Goal: Transaction & Acquisition: Book appointment/travel/reservation

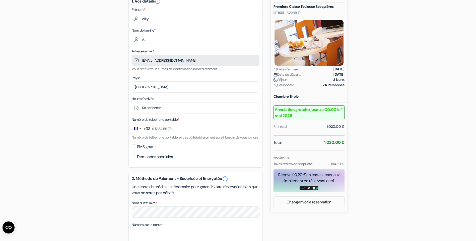
scroll to position [75, 0]
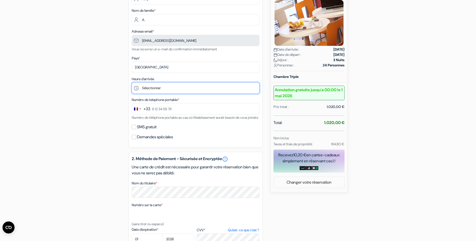
click at [167, 88] on select "Sélectionner 15:00 16:00 17:00 18:00 19:00 20:00" at bounding box center [196, 87] width 128 height 11
select select "15"
click at [132, 82] on select "Sélectionner 15:00 16:00 17:00 18:00 19:00 20:00" at bounding box center [196, 87] width 128 height 11
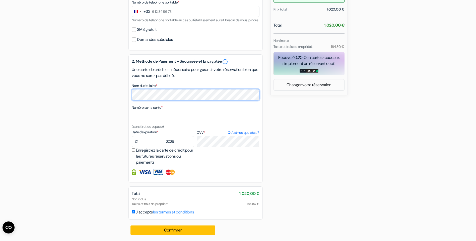
scroll to position [179, 0]
click at [114, 159] on div "add_box Premiere Classe Toulouse Sesquières [STREET_ADDRESS] Détails de l'établ…" at bounding box center [237, 57] width 331 height 368
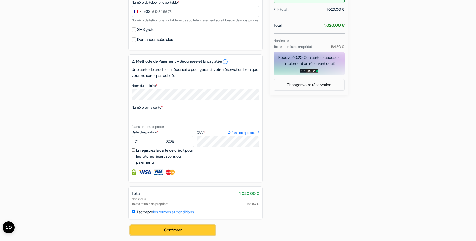
click at [189, 235] on button "Confirmer Loading..." at bounding box center [172, 231] width 85 height 10
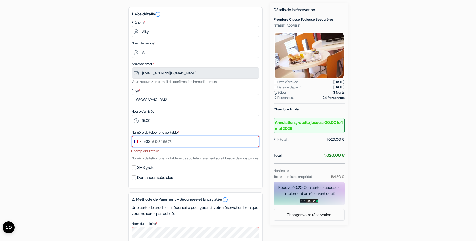
scroll to position [0, 0]
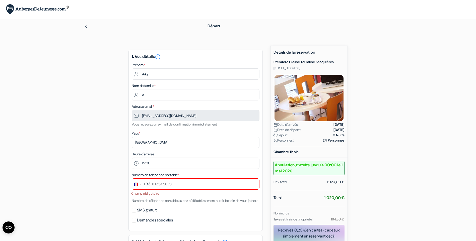
drag, startPoint x: 272, startPoint y: 68, endPoint x: 319, endPoint y: 70, distance: 47.2
click at [319, 70] on div "Nouvelle Réservation Détails de la réservation Premiere Classe Toulouse Sesquiè…" at bounding box center [308, 157] width 77 height 222
copy p "[STREET_ADDRESS]"
click at [339, 157] on div "Chambre Triple" at bounding box center [308, 153] width 77 height 9
drag, startPoint x: 278, startPoint y: 125, endPoint x: 330, endPoint y: 128, distance: 52.3
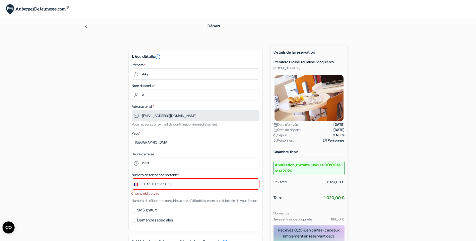
click at [330, 128] on div "Premiere Classe [GEOGRAPHIC_DATA] Sesquières [STREET_ADDRESS] Date d'arrivée : …" at bounding box center [308, 103] width 71 height 87
click at [275, 124] on img at bounding box center [275, 125] width 4 height 4
click at [274, 128] on span "Date de départ :" at bounding box center [287, 129] width 28 height 5
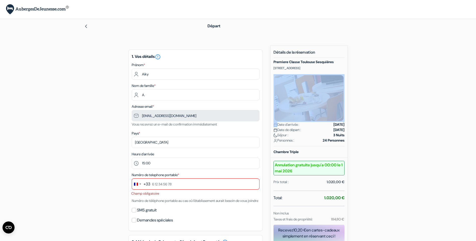
drag, startPoint x: 270, startPoint y: 122, endPoint x: 276, endPoint y: 126, distance: 6.8
click at [276, 126] on div "Nouvelle Réservation Détails de la réservation Premiere Classe Toulouse Sesquiè…" at bounding box center [308, 157] width 77 height 222
click at [276, 126] on img at bounding box center [275, 125] width 4 height 4
click at [272, 126] on div "Nouvelle Réservation Détails de la réservation Premiere Classe Toulouse Sesquiè…" at bounding box center [308, 157] width 77 height 222
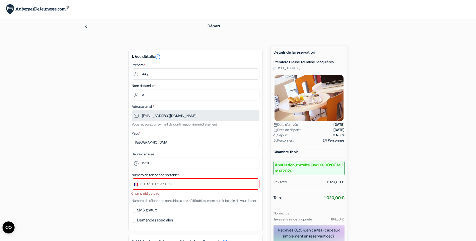
drag, startPoint x: 304, startPoint y: 125, endPoint x: 274, endPoint y: 126, distance: 30.1
click at [274, 126] on div "Date d'arrivée : [DATE]" at bounding box center [308, 124] width 71 height 5
copy span "Date d'arrivée :"
click at [297, 155] on div "Chambre Triple" at bounding box center [308, 153] width 77 height 9
drag, startPoint x: 324, startPoint y: 124, endPoint x: 344, endPoint y: 130, distance: 20.5
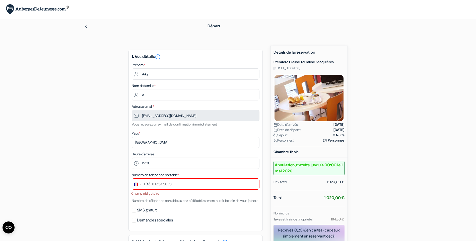
click at [344, 130] on div "Premiere Classe [GEOGRAPHIC_DATA] Sesquières [STREET_ADDRESS] Date d'arrivée : …" at bounding box center [308, 103] width 71 height 87
copy div "[DATE] Date de départ : [DATE]"
drag, startPoint x: 323, startPoint y: 198, endPoint x: 342, endPoint y: 198, distance: 19.1
click at [342, 198] on div "Total: 1.020,00 €" at bounding box center [308, 198] width 71 height 7
copy strong "1.020,00"
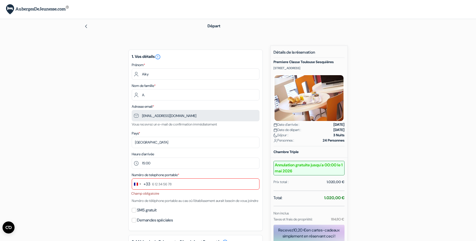
click at [90, 109] on div "add_box Premiere Classe Toulouse Sesquières [STREET_ADDRESS] Détails de l'établ…" at bounding box center [237, 241] width 331 height 391
click at [89, 27] on div at bounding box center [137, 26] width 107 height 6
click at [85, 26] on img at bounding box center [86, 26] width 4 height 4
